Goal: Information Seeking & Learning: Check status

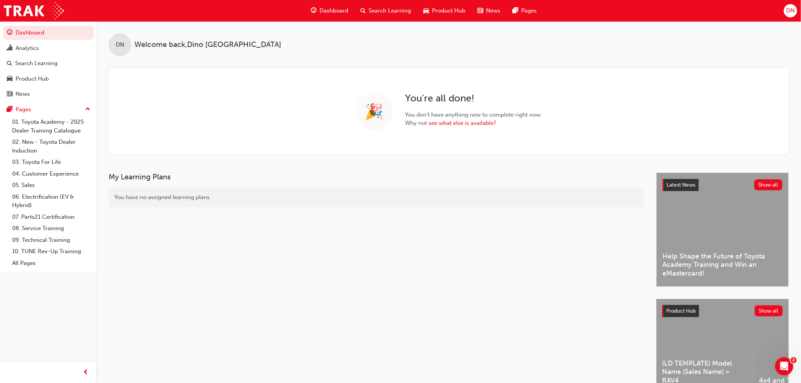
click at [398, 14] on span "Search Learning" at bounding box center [390, 10] width 42 height 9
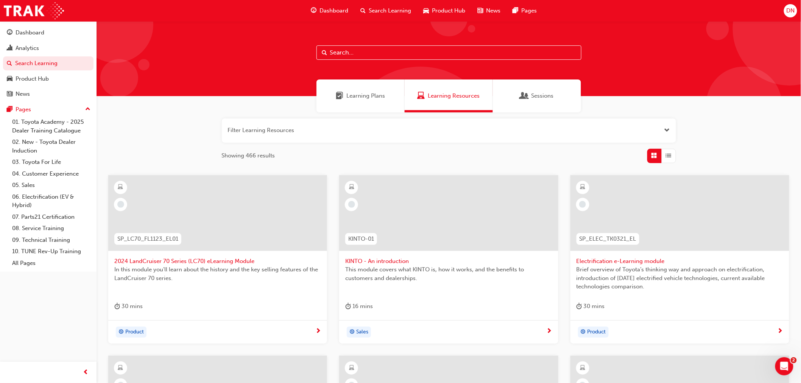
click at [389, 60] on div at bounding box center [448, 58] width 704 height 75
click at [391, 53] on input "text" at bounding box center [448, 52] width 265 height 14
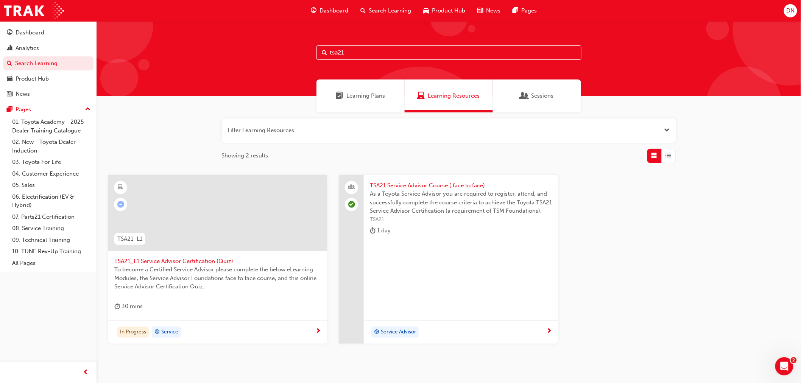
type input "tsa21"
click at [429, 185] on span "TSA21 Service Advisor Course ( face to face)" at bounding box center [461, 185] width 182 height 9
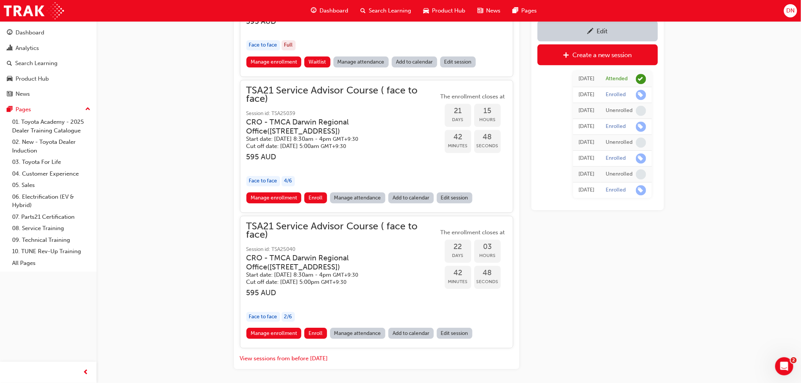
scroll to position [757, 0]
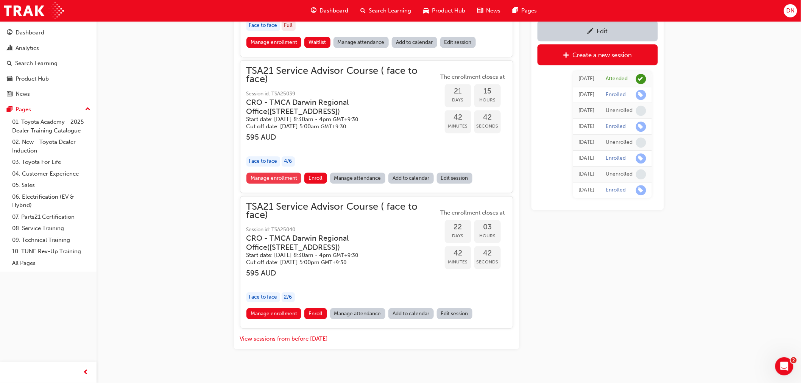
click at [262, 173] on link "Manage enrollment" at bounding box center [273, 178] width 55 height 11
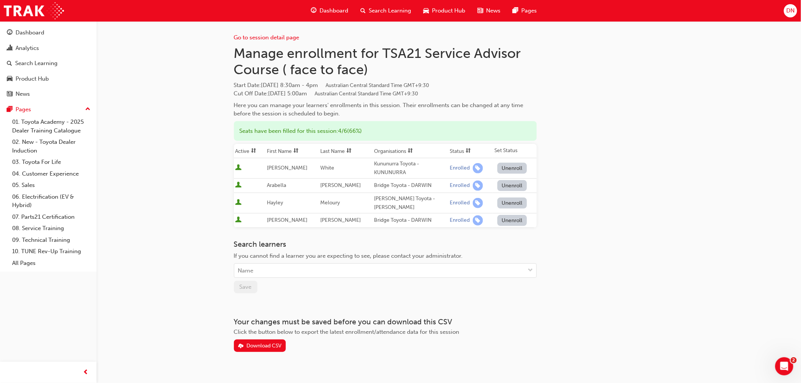
scroll to position [757, 0]
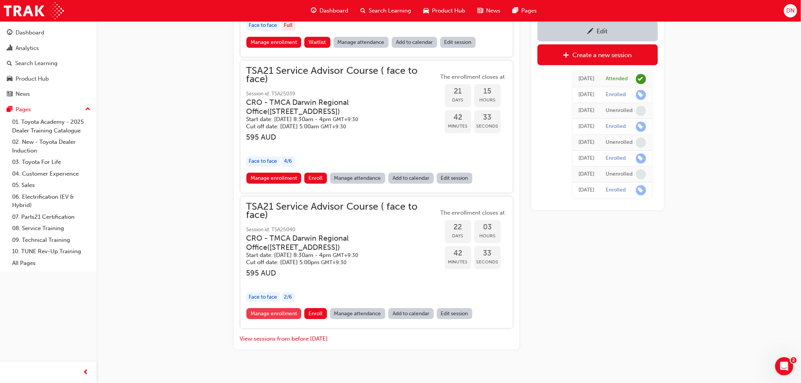
click at [270, 308] on link "Manage enrollment" at bounding box center [273, 313] width 55 height 11
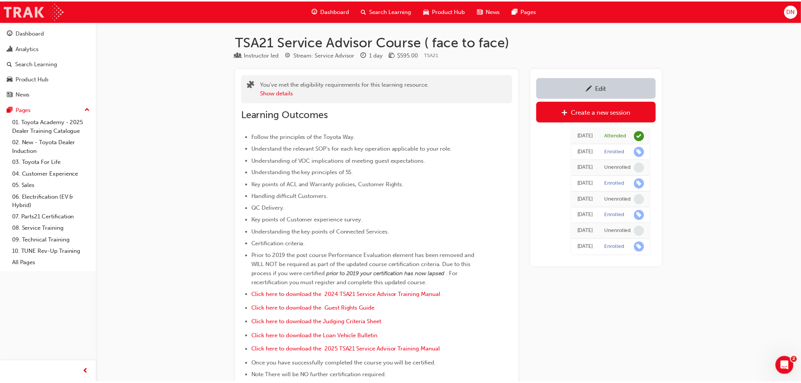
scroll to position [757, 0]
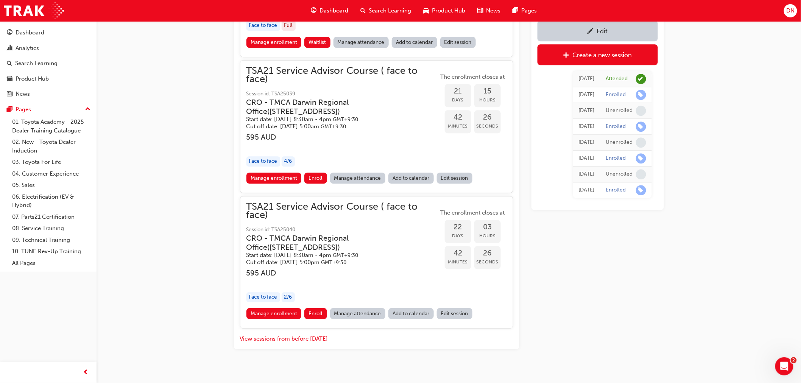
click at [343, 173] on link "Manage attendance" at bounding box center [358, 178] width 56 height 11
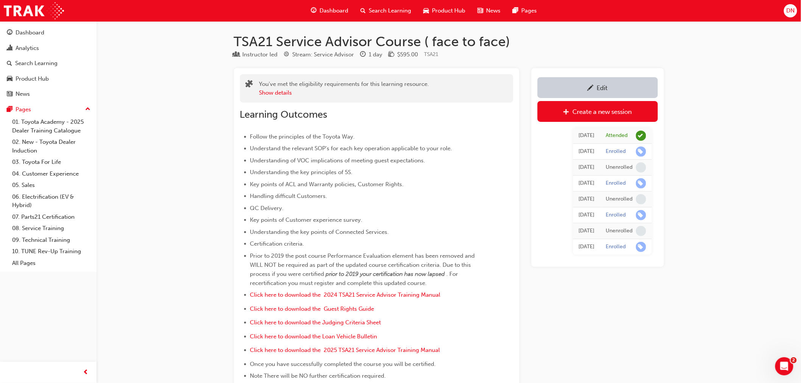
scroll to position [757, 0]
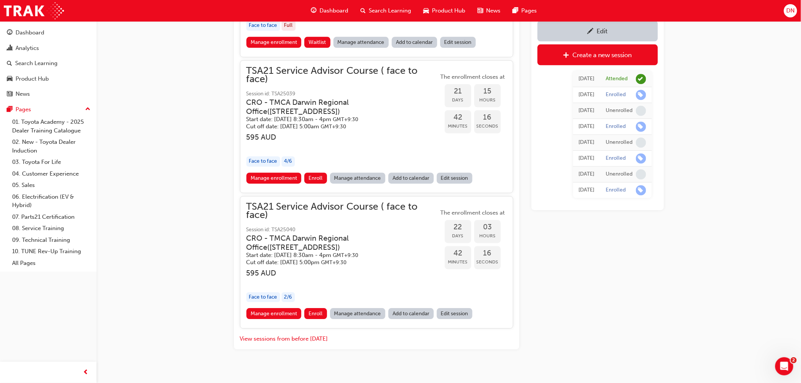
click at [362, 173] on link "Manage attendance" at bounding box center [358, 178] width 56 height 11
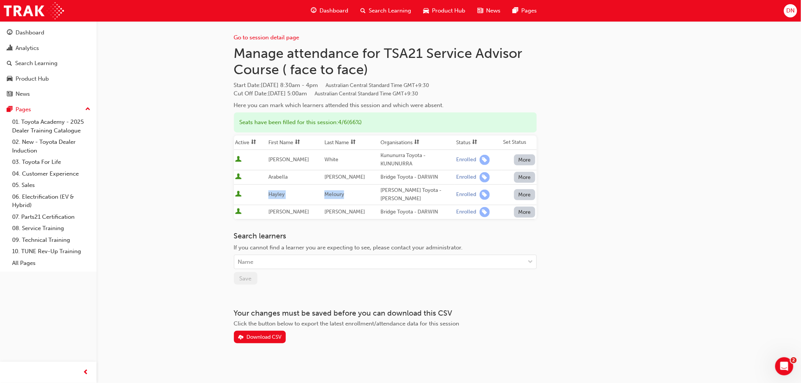
drag, startPoint x: 349, startPoint y: 194, endPoint x: 272, endPoint y: 198, distance: 77.7
click at [272, 198] on tr "[PERSON_NAME] [PERSON_NAME] - [PERSON_NAME] Enrolled More" at bounding box center [385, 194] width 303 height 20
copy tr "[PERSON_NAME]"
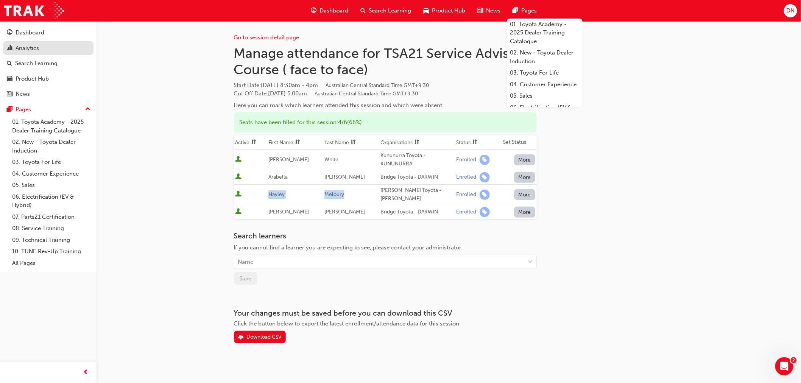
click at [33, 45] on div "Analytics" at bounding box center [27, 48] width 23 height 9
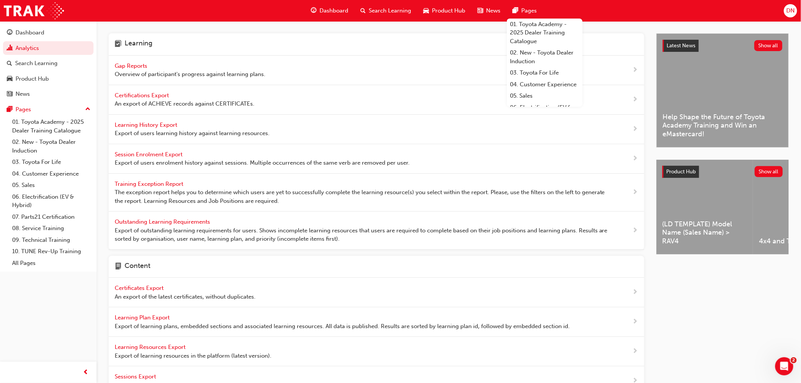
click at [143, 62] on span "Gap Reports" at bounding box center [132, 65] width 34 height 7
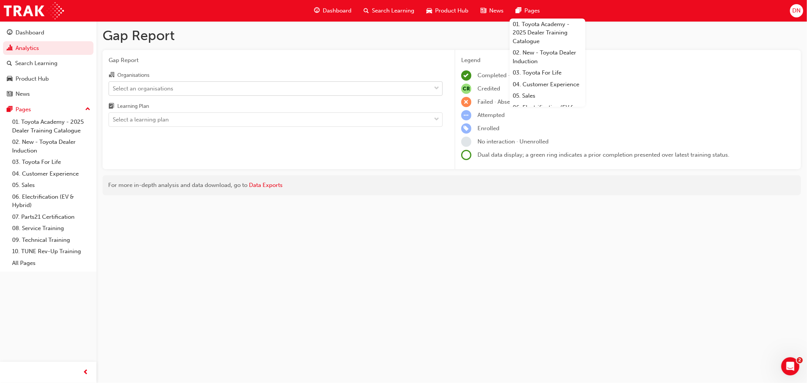
click at [196, 88] on div "Select an organisations" at bounding box center [270, 88] width 322 height 13
click at [114, 88] on input "Organisations Select an organisations" at bounding box center [113, 88] width 1 height 6
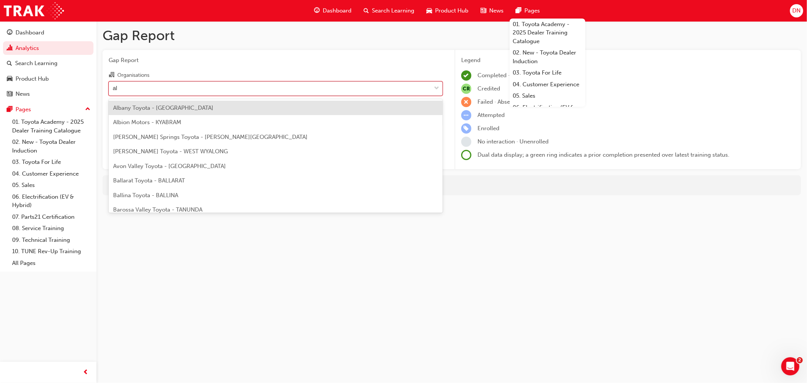
type input "ali"
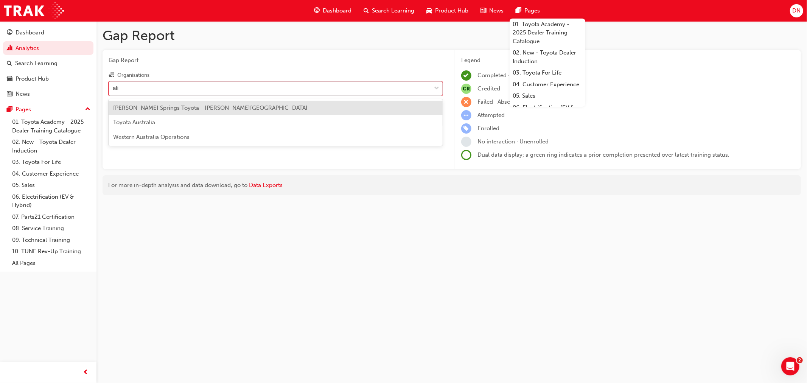
click at [192, 106] on span "[PERSON_NAME] Springs Toyota - [PERSON_NAME][GEOGRAPHIC_DATA]" at bounding box center [210, 107] width 195 height 7
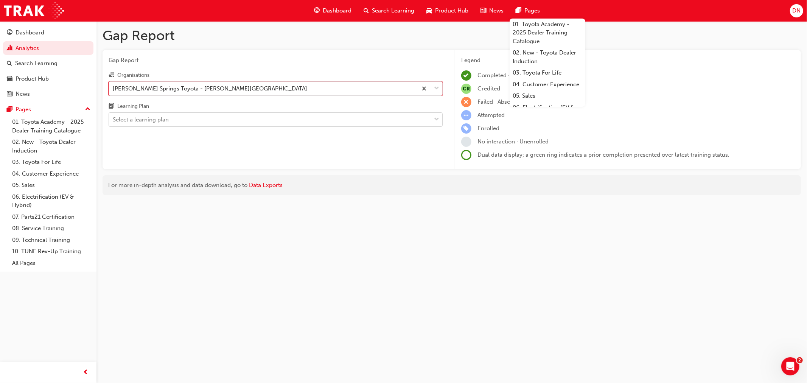
click at [184, 118] on div "Select a learning plan" at bounding box center [270, 119] width 322 height 13
click at [114, 118] on input "Learning Plan Select a learning plan" at bounding box center [113, 119] width 1 height 6
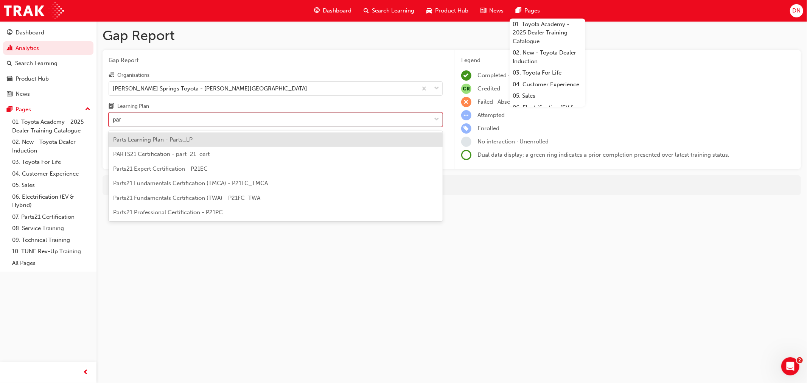
type input "part"
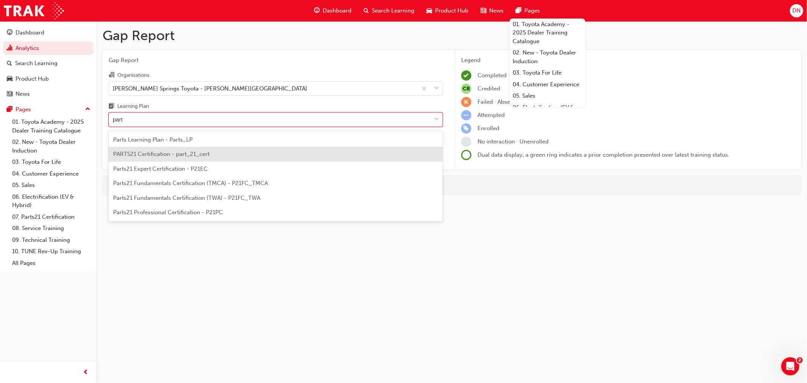
click at [195, 152] on span "PARTS21 Certification - part_21_cert" at bounding box center [161, 154] width 96 height 7
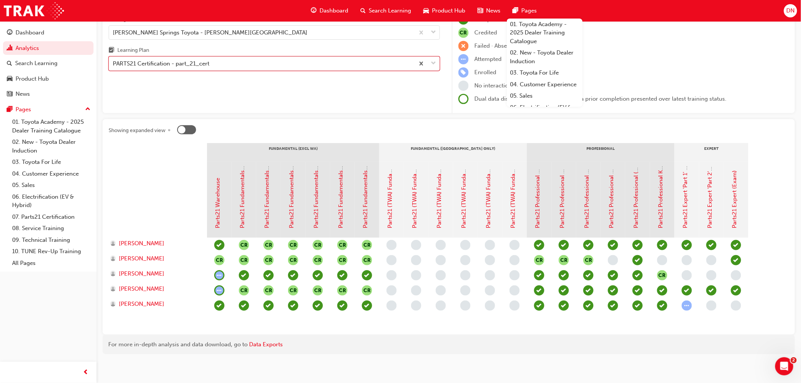
scroll to position [58, 0]
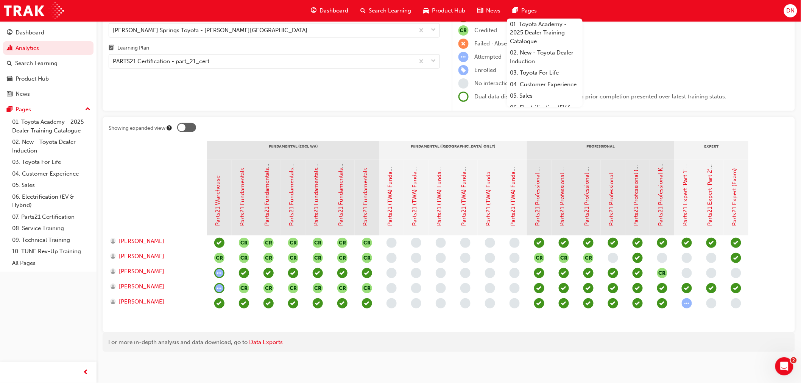
drag, startPoint x: 722, startPoint y: 111, endPoint x: 661, endPoint y: 116, distance: 60.4
click at [722, 111] on div "Gap Report Gap Report Organisations [PERSON_NAME] Springs Toyota - [PERSON_NAME…" at bounding box center [448, 163] width 704 height 401
click at [191, 129] on div at bounding box center [186, 127] width 19 height 9
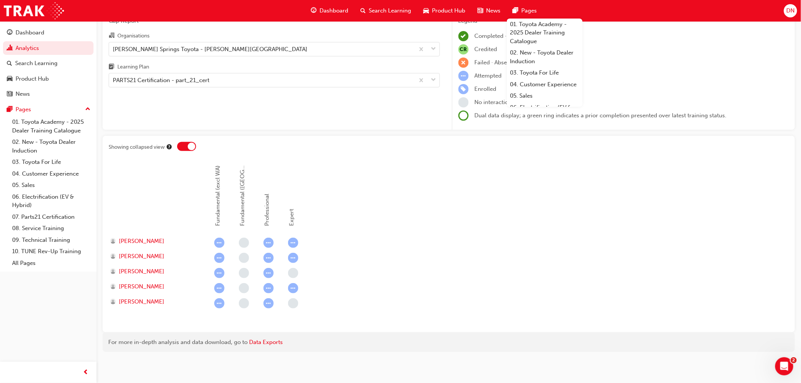
scroll to position [39, 0]
click at [188, 144] on div at bounding box center [192, 147] width 8 height 8
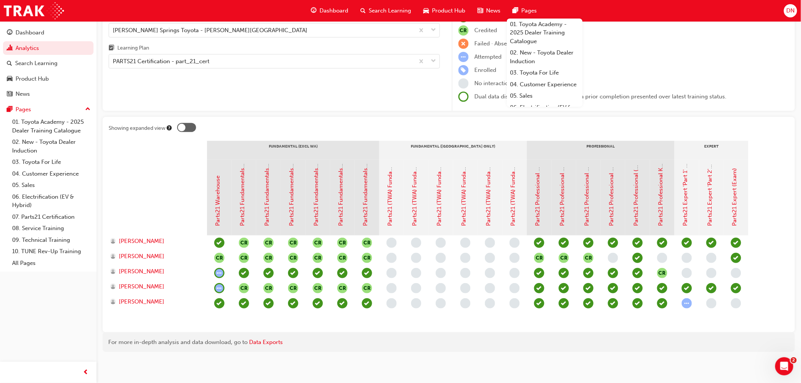
click at [130, 165] on div at bounding box center [158, 198] width 98 height 76
